Goal: Task Accomplishment & Management: Manage account settings

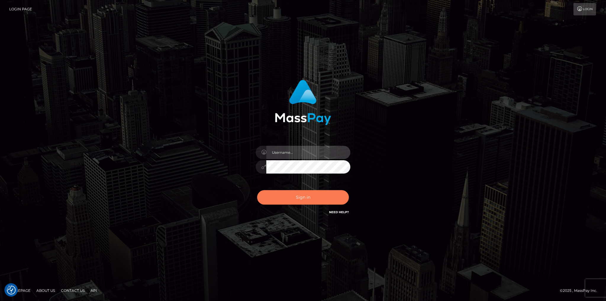
type input "fede.contino.fullstop"
click at [306, 196] on button "Sign in" at bounding box center [303, 197] width 92 height 14
type input "fede.[PERSON_NAME].fullstop"
click at [298, 199] on button "Sign in" at bounding box center [303, 197] width 92 height 14
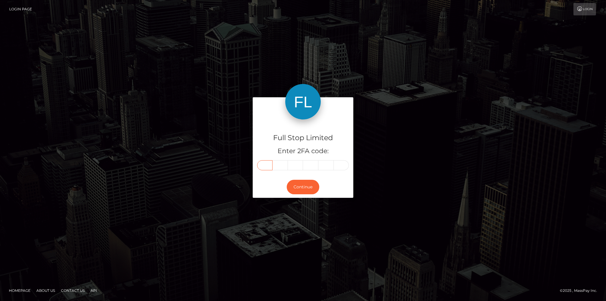
click at [266, 165] on input "text" at bounding box center [264, 165] width 15 height 10
type input "9"
type input "4"
type input "9"
type input "8"
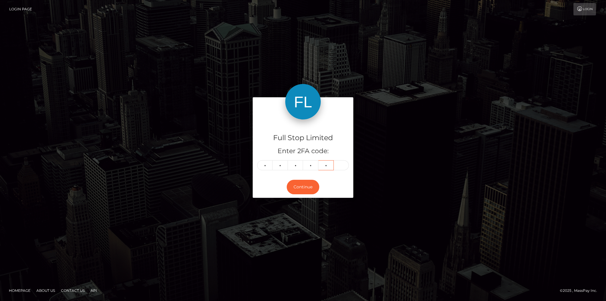
type input "5"
type input "3"
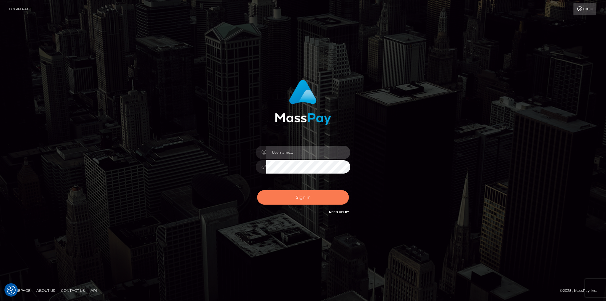
type input "fede.[PERSON_NAME].fullstop"
click at [282, 199] on button "Sign in" at bounding box center [303, 197] width 92 height 14
